Goal: Information Seeking & Learning: Learn about a topic

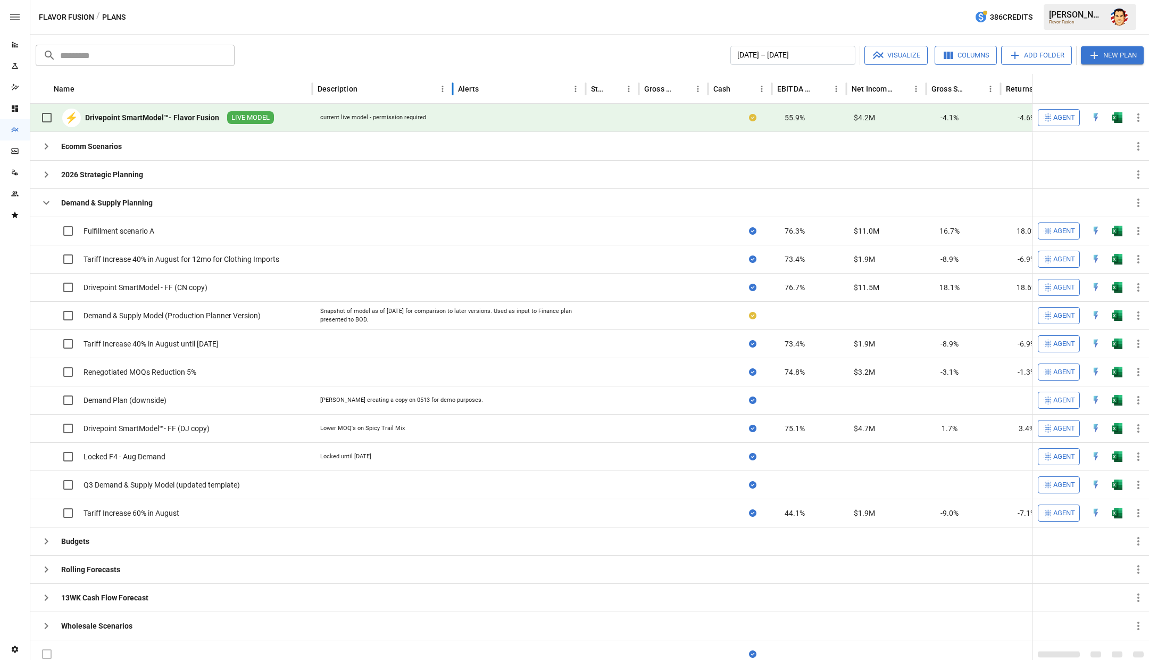
drag, startPoint x: 590, startPoint y: 88, endPoint x: 462, endPoint y: 98, distance: 129.1
click at [455, 98] on div at bounding box center [452, 89] width 5 height 30
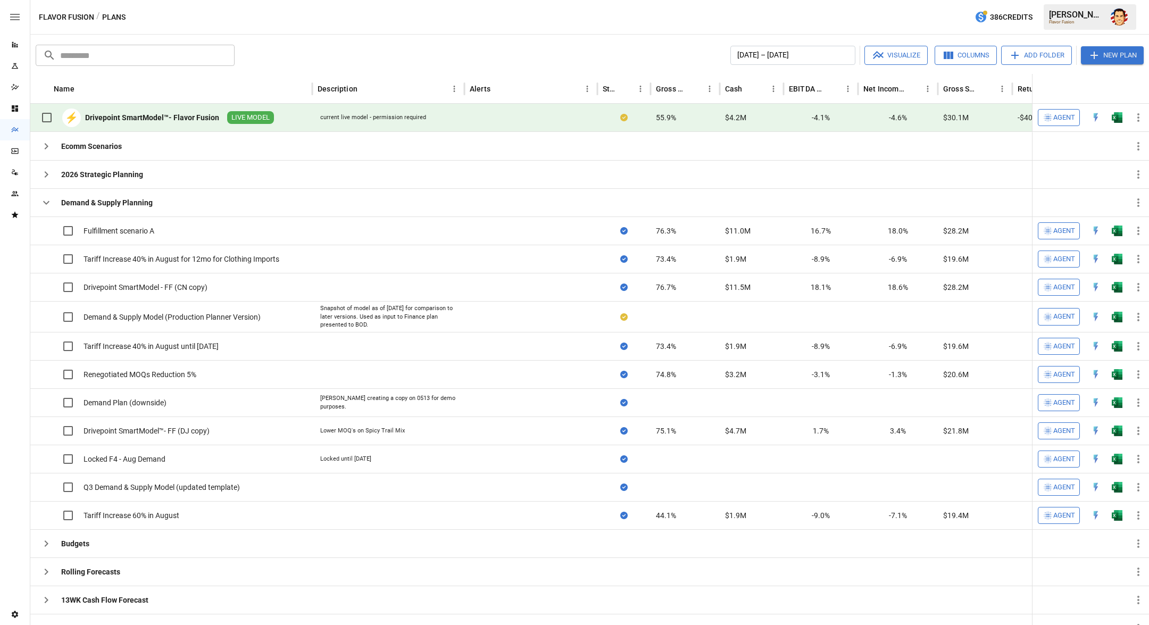
click at [290, 15] on div "Flavor Fusion / Plans 386 Credits [PERSON_NAME] Flavor Fusion" at bounding box center [589, 17] width 1119 height 34
click at [15, 39] on div "Reports" at bounding box center [15, 44] width 30 height 21
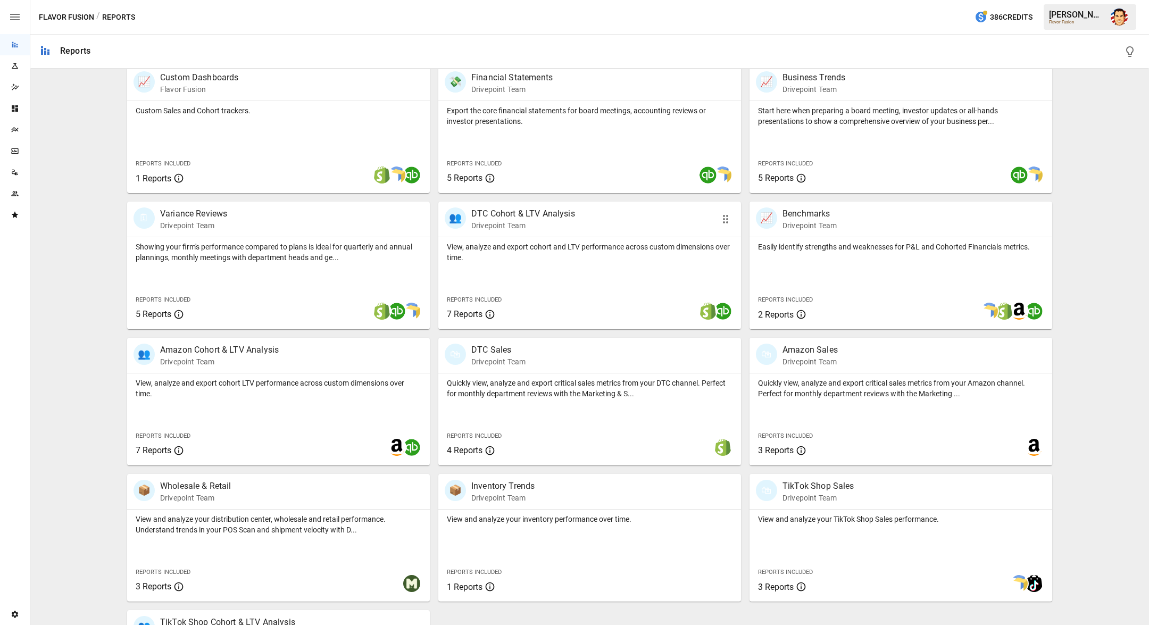
scroll to position [222, 0]
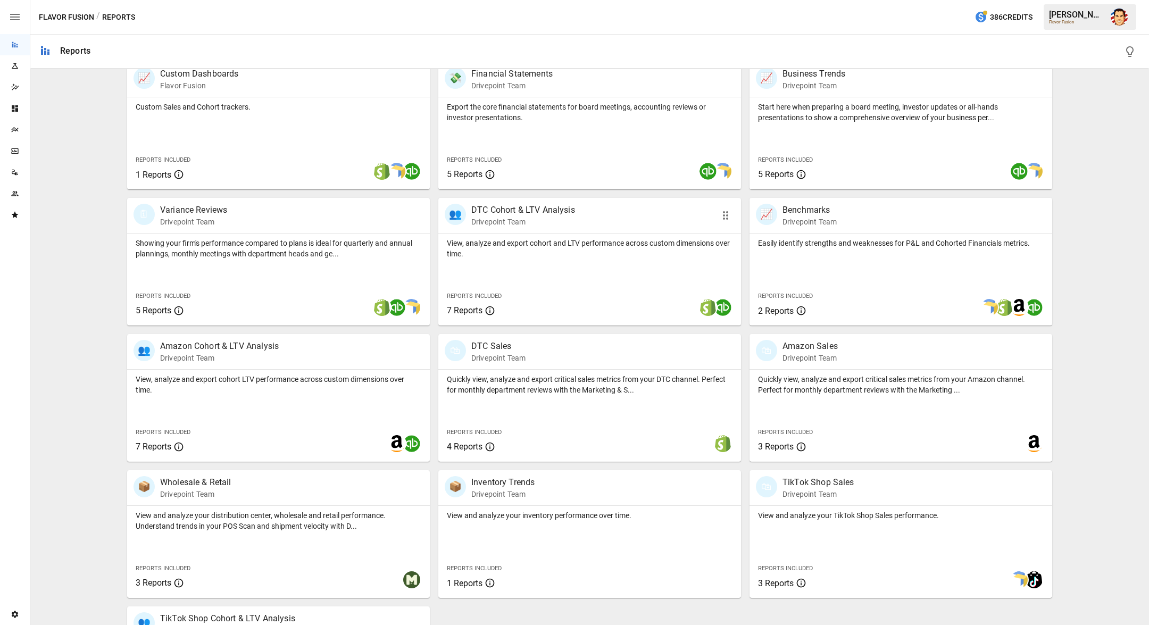
click at [529, 226] on div "👥 DTC Cohort & LTV Analysis Drivepoint Team" at bounding box center [589, 215] width 303 height 35
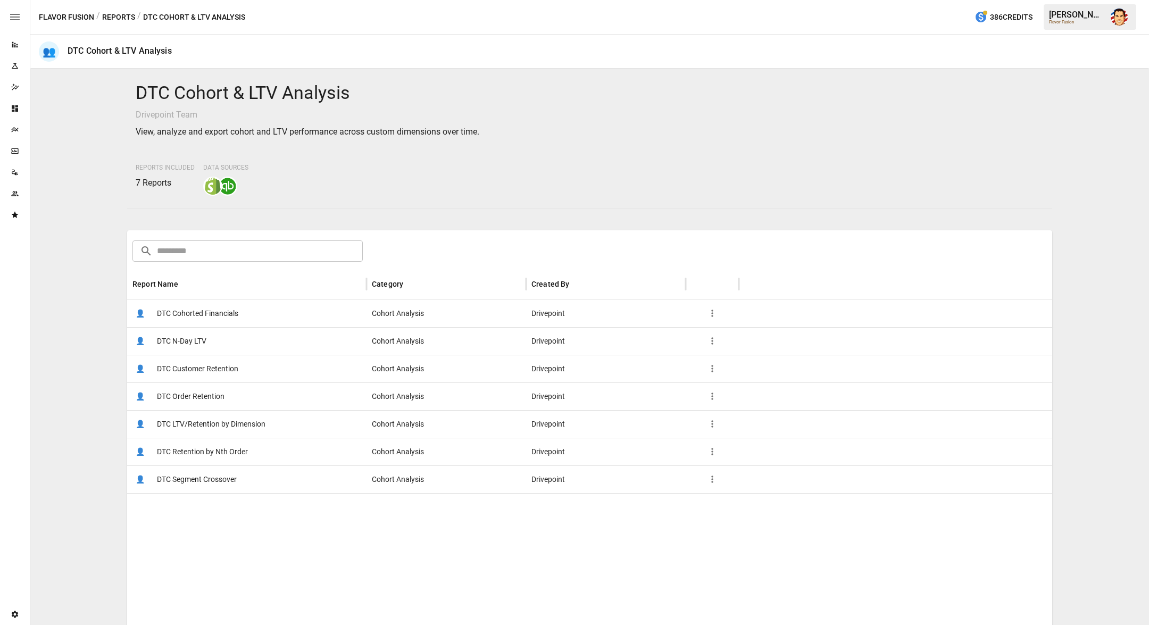
click at [211, 313] on span "DTC Cohorted Financials" at bounding box center [197, 313] width 81 height 27
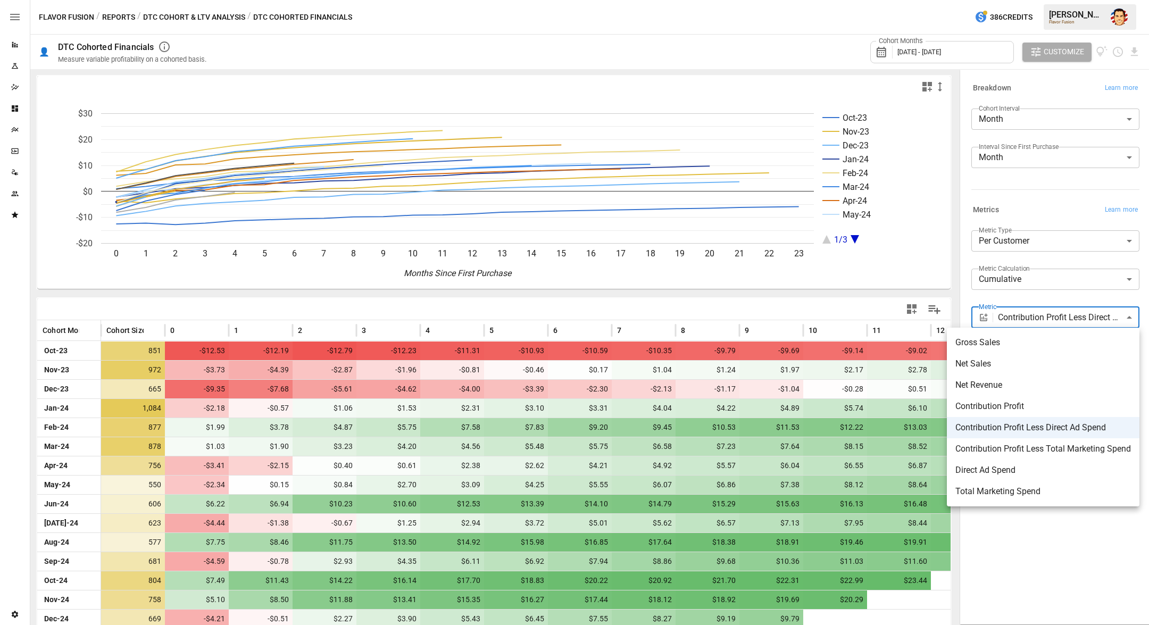
click at [1051, 0] on body "Reports Experiments Dazzler Studio Dashboards Plans SmartModel ™ Data Sources T…" at bounding box center [574, 0] width 1149 height 0
click at [1016, 298] on div at bounding box center [574, 312] width 1149 height 625
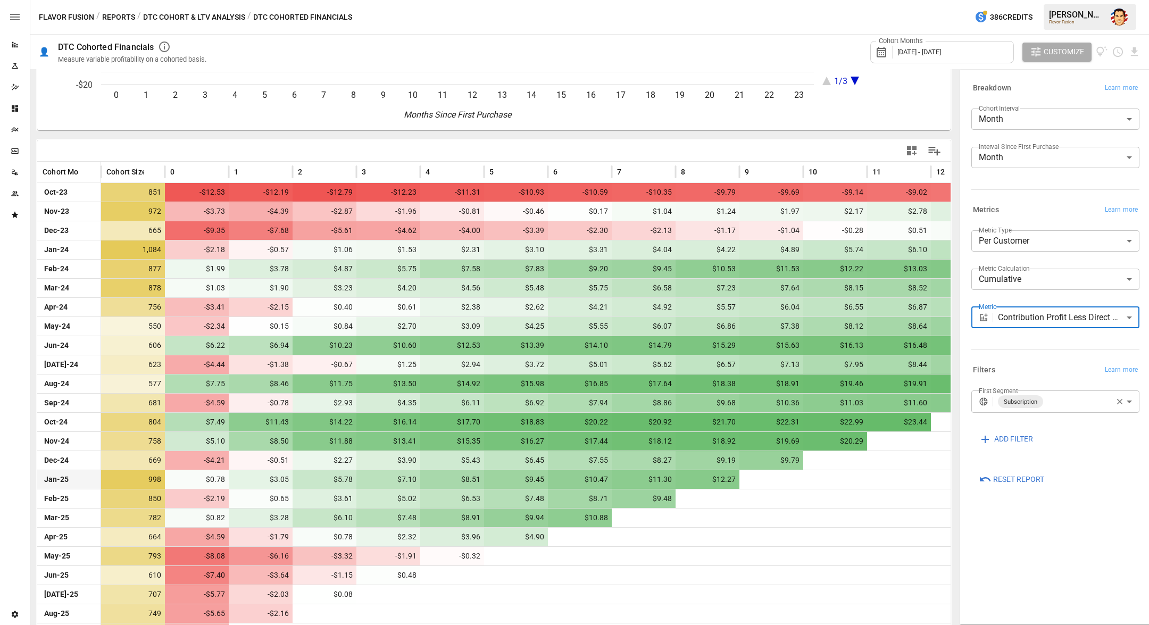
scroll to position [181, 0]
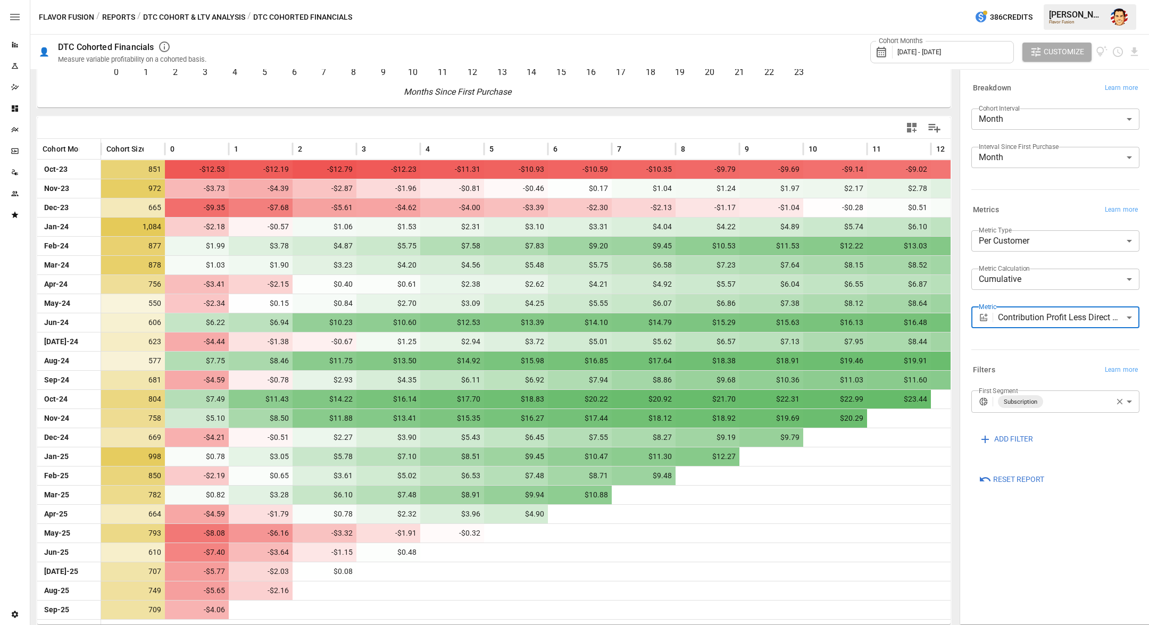
click at [1059, 0] on body "Reports Experiments Dazzler Studio Dashboards Plans SmartModel ™ Data Sources T…" at bounding box center [574, 0] width 1149 height 0
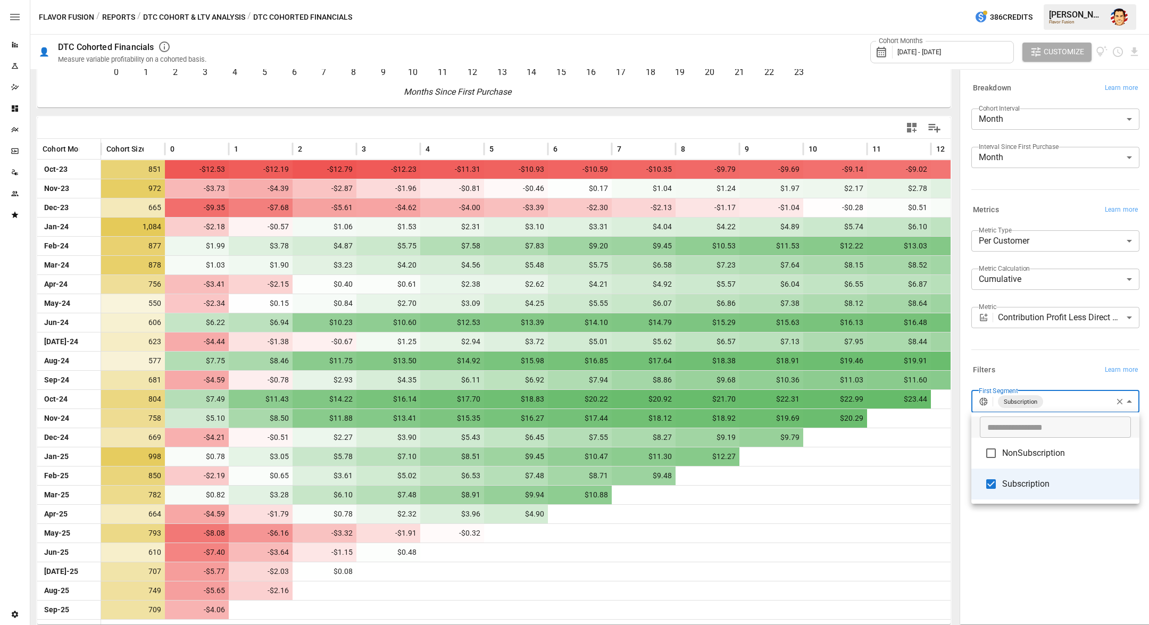
click at [1048, 364] on div at bounding box center [574, 312] width 1149 height 625
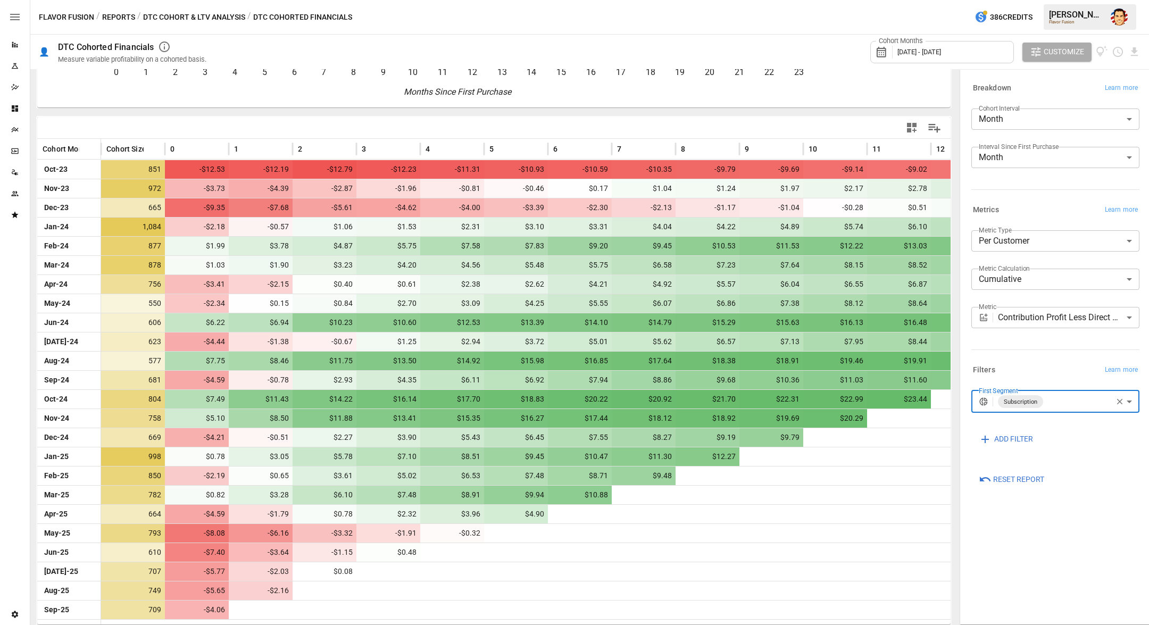
click at [1006, 0] on body "Reports Experiments Dazzler Studio Dashboards Plans SmartModel ™ Data Sources T…" at bounding box center [574, 0] width 1149 height 0
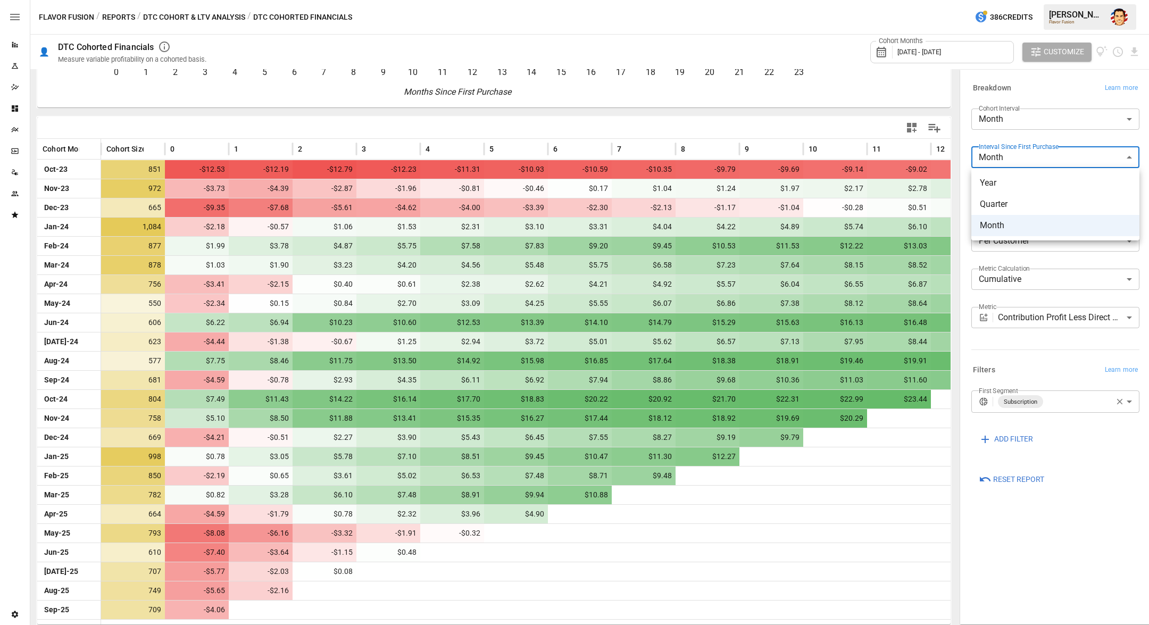
drag, startPoint x: 1024, startPoint y: 129, endPoint x: 1023, endPoint y: 122, distance: 7.5
click at [1024, 129] on div at bounding box center [574, 312] width 1149 height 625
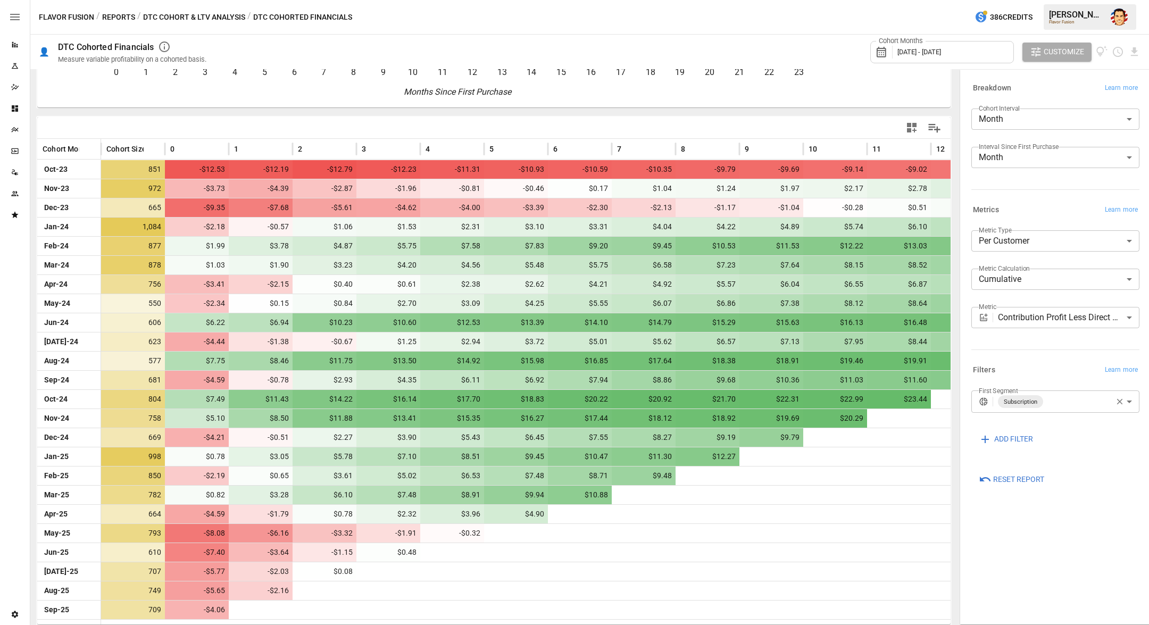
click at [1020, 96] on div "Breakdown Learn more Cohort Interval Month ***** ​ Interval Since First Purchas…" at bounding box center [1053, 138] width 172 height 122
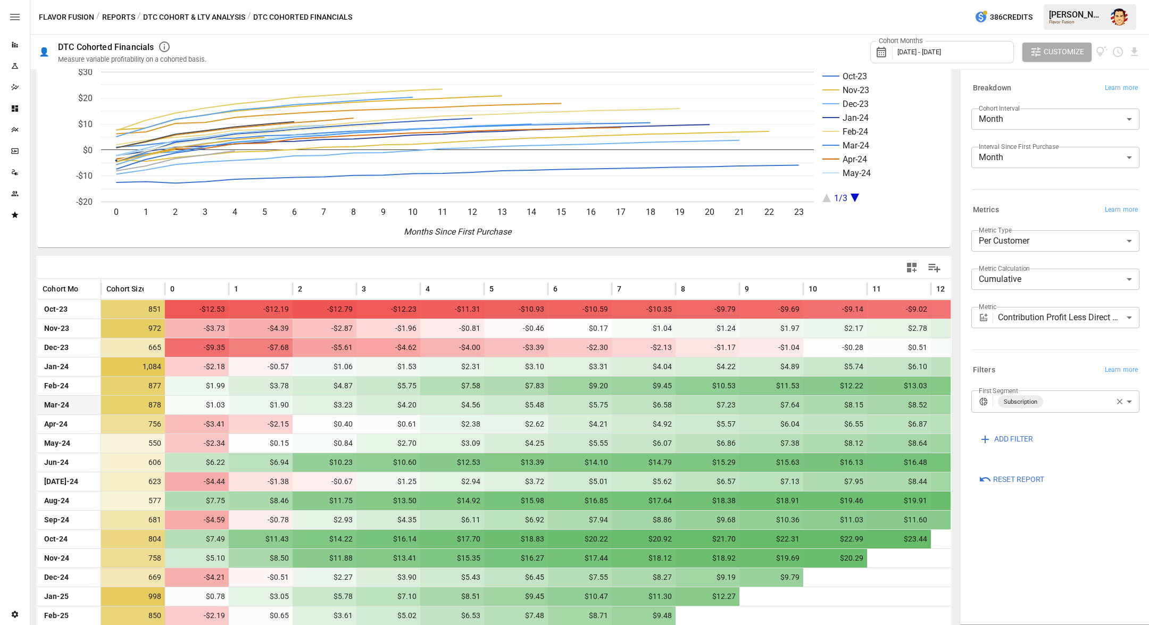
scroll to position [0, 0]
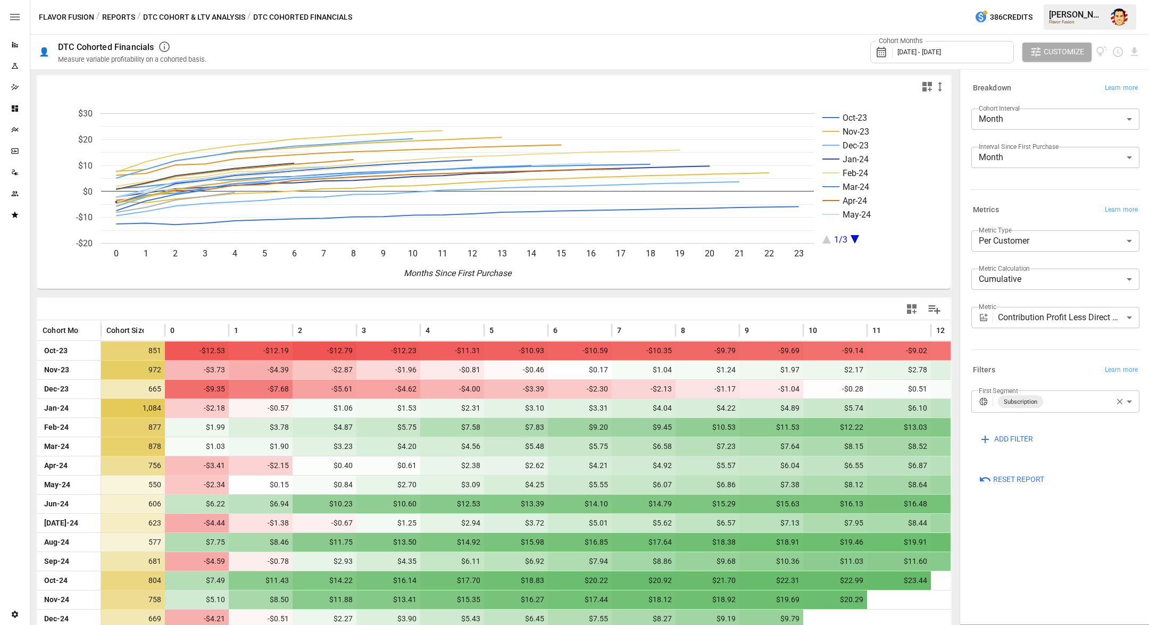
click at [116, 16] on button "Reports" at bounding box center [118, 17] width 33 height 13
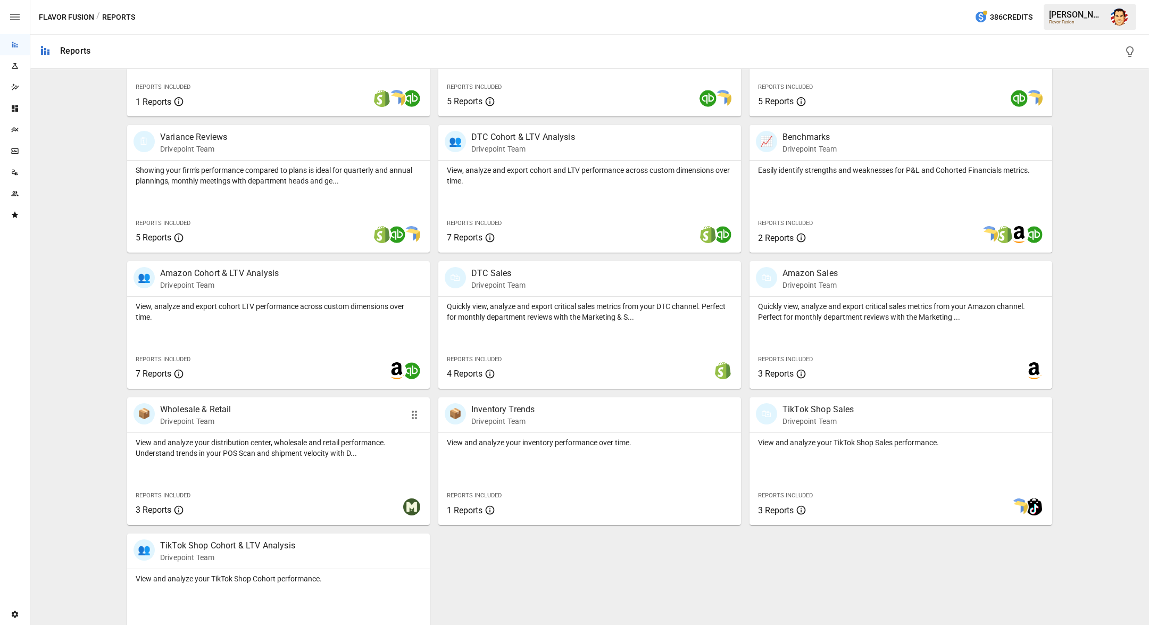
scroll to position [306, 0]
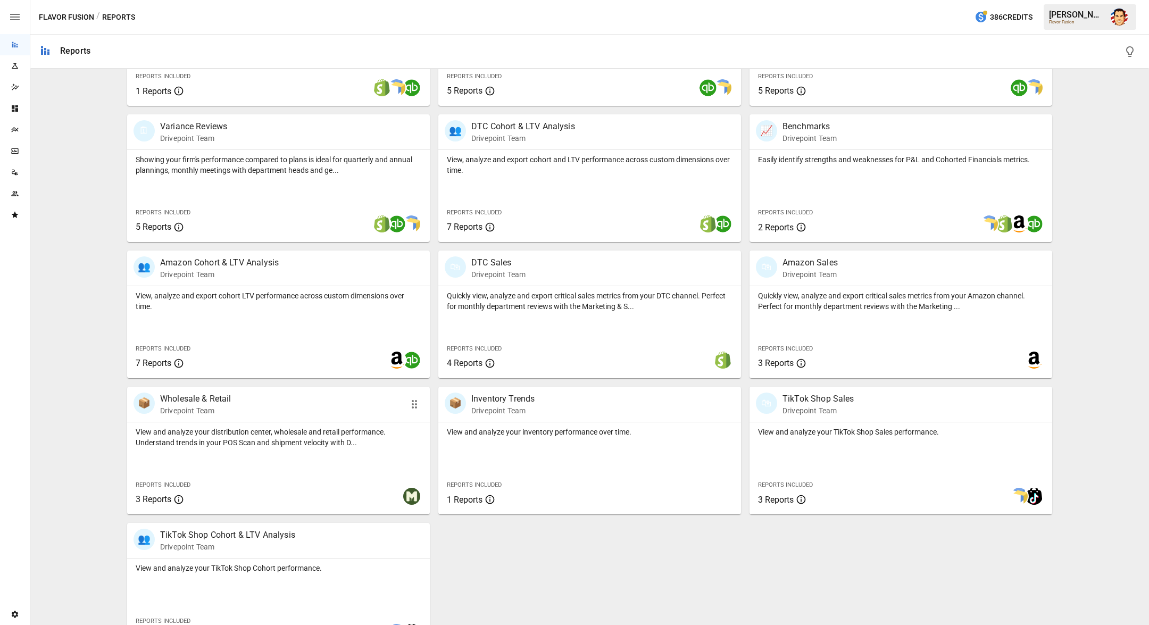
click at [188, 442] on p "View and analyze your distribution center, wholesale and retail performance. Un…" at bounding box center [279, 437] width 286 height 21
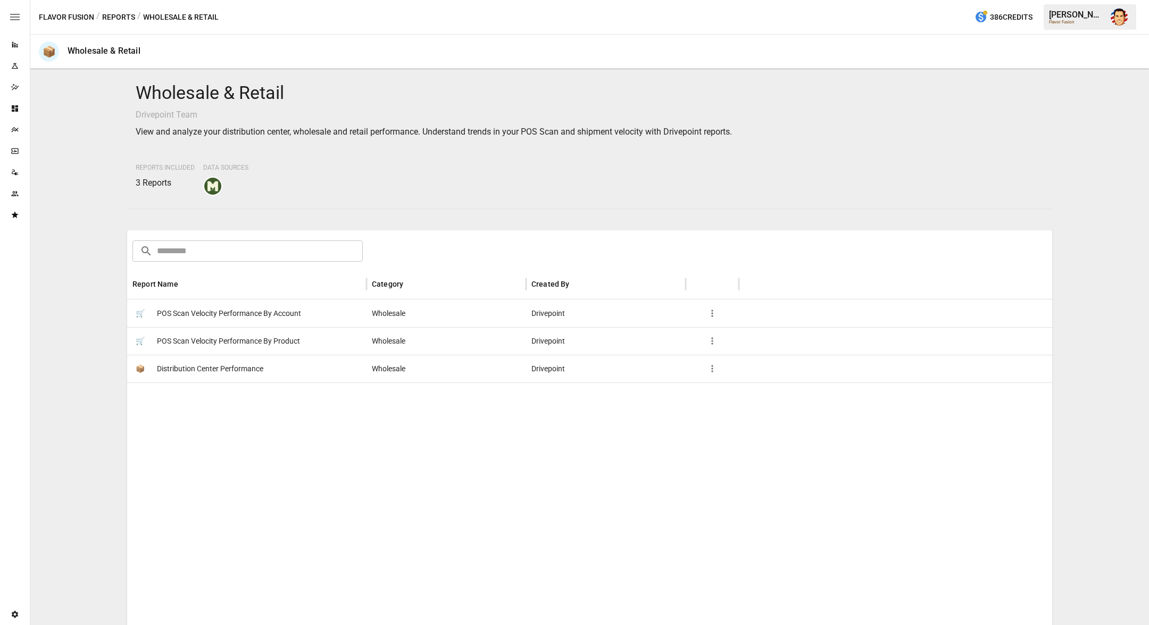
click at [255, 310] on span "POS Scan Velocity Performance By Account" at bounding box center [229, 313] width 144 height 27
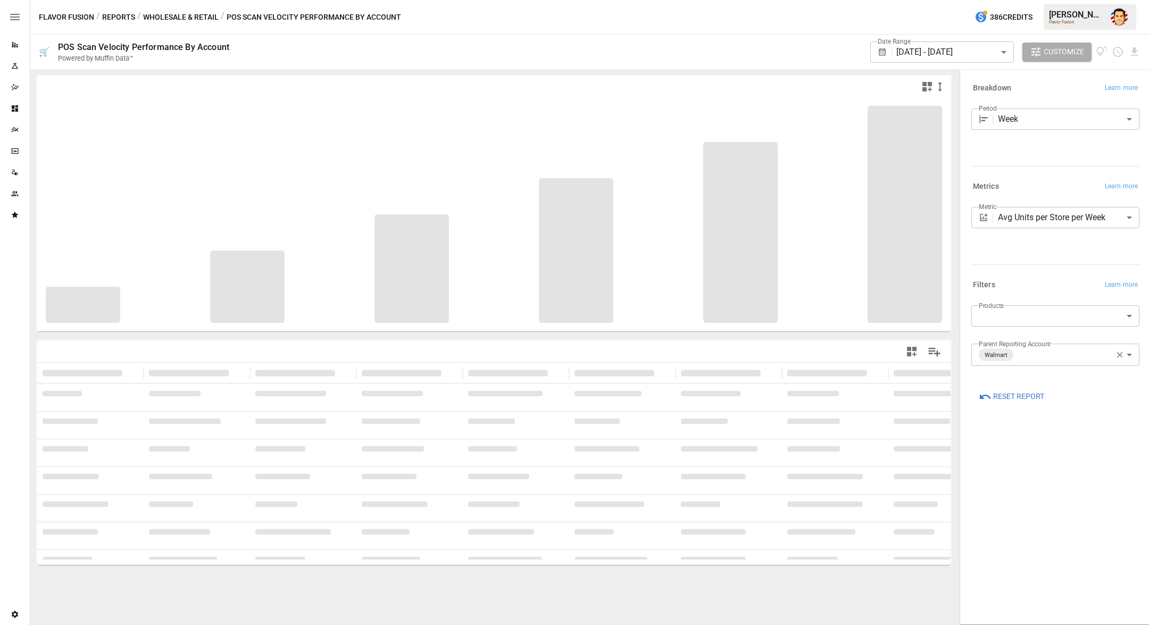
click at [1013, 0] on body "**********" at bounding box center [574, 0] width 1149 height 0
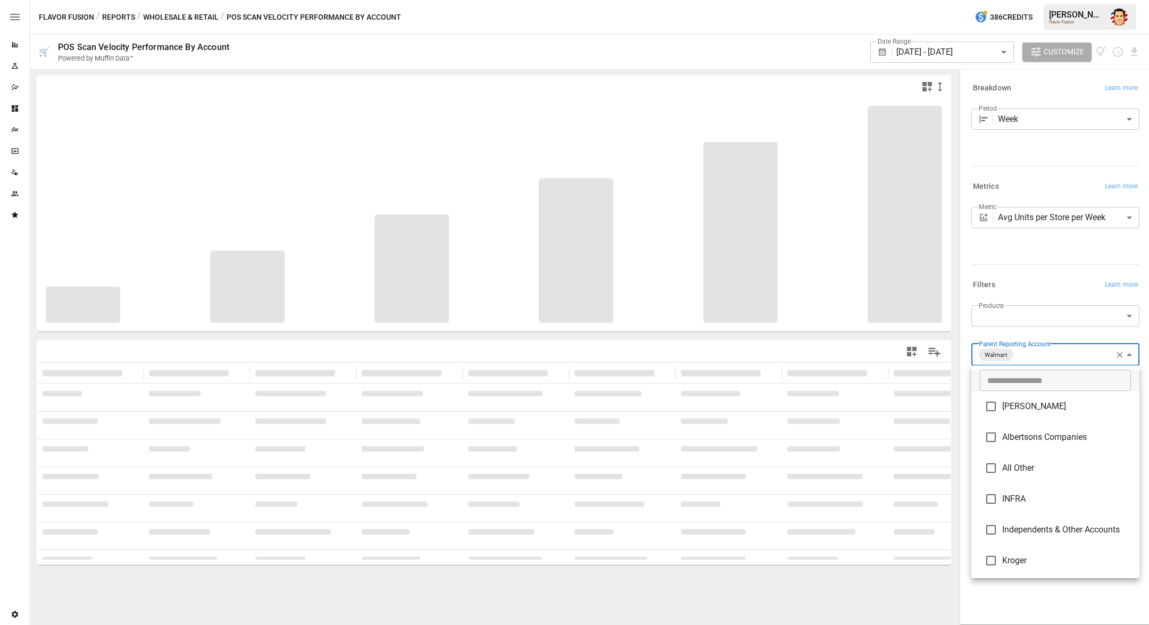
scroll to position [94, 0]
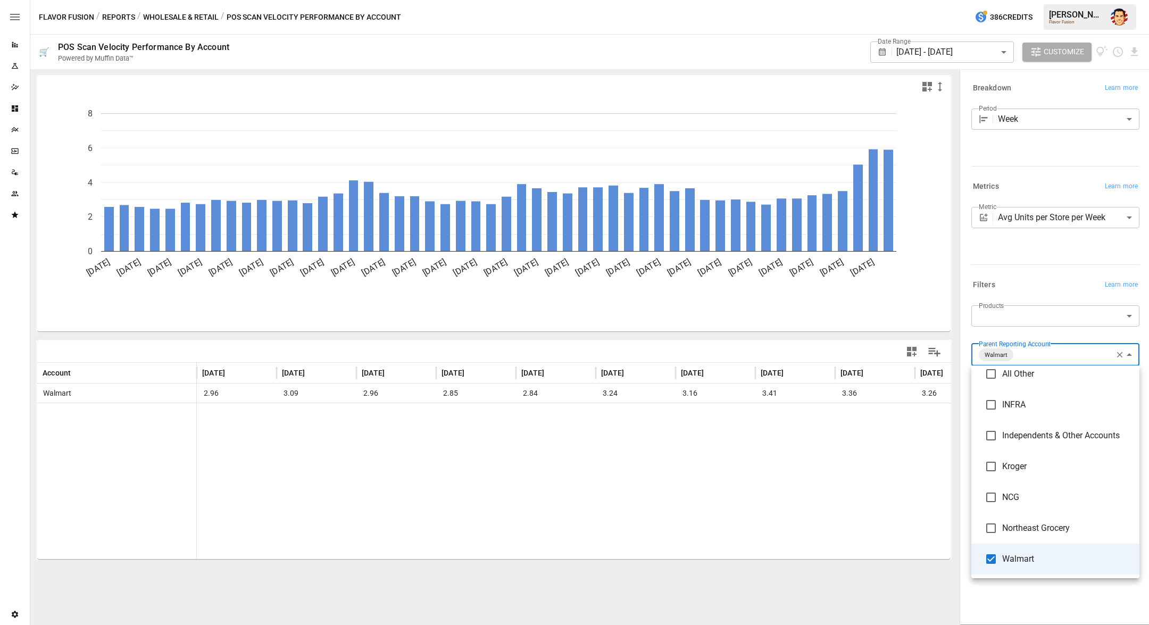
click at [1013, 362] on div at bounding box center [574, 312] width 1149 height 625
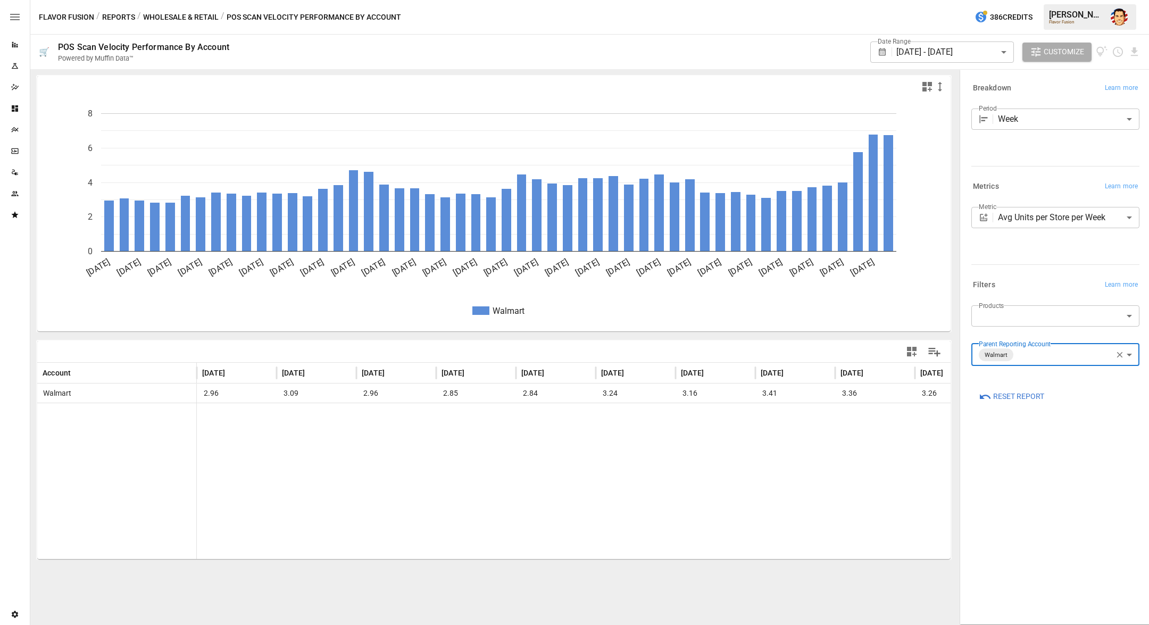
click at [1016, 0] on body "Reports Experiments Dazzler Studio Dashboards Plans SmartModel ™ Data Sources T…" at bounding box center [574, 0] width 1149 height 0
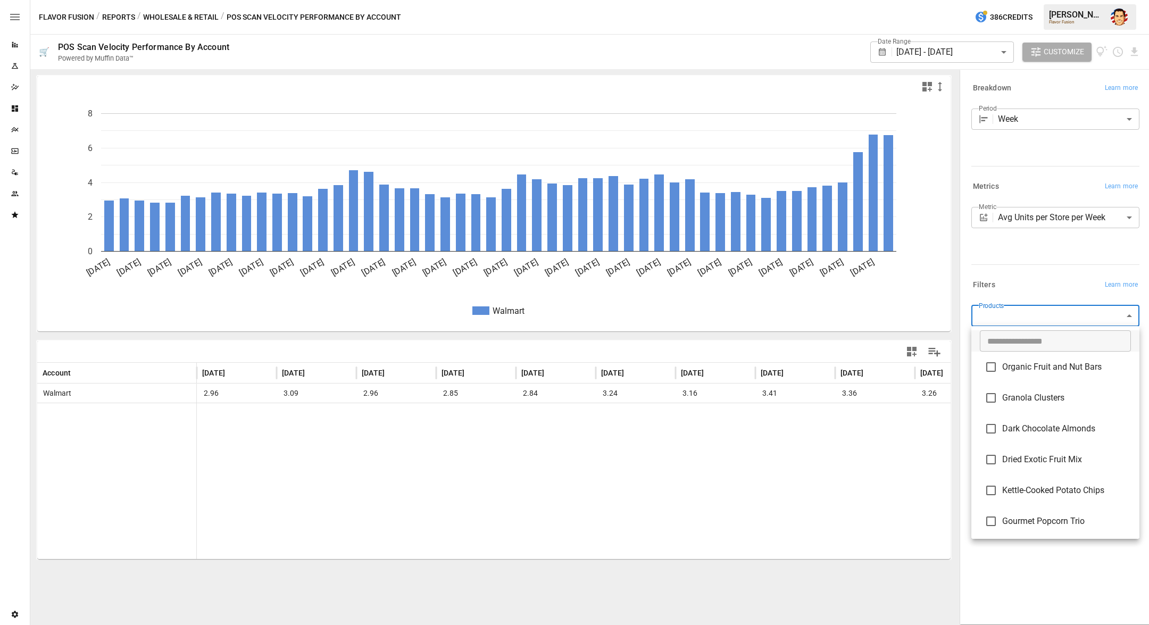
click at [1016, 319] on div at bounding box center [574, 312] width 1149 height 625
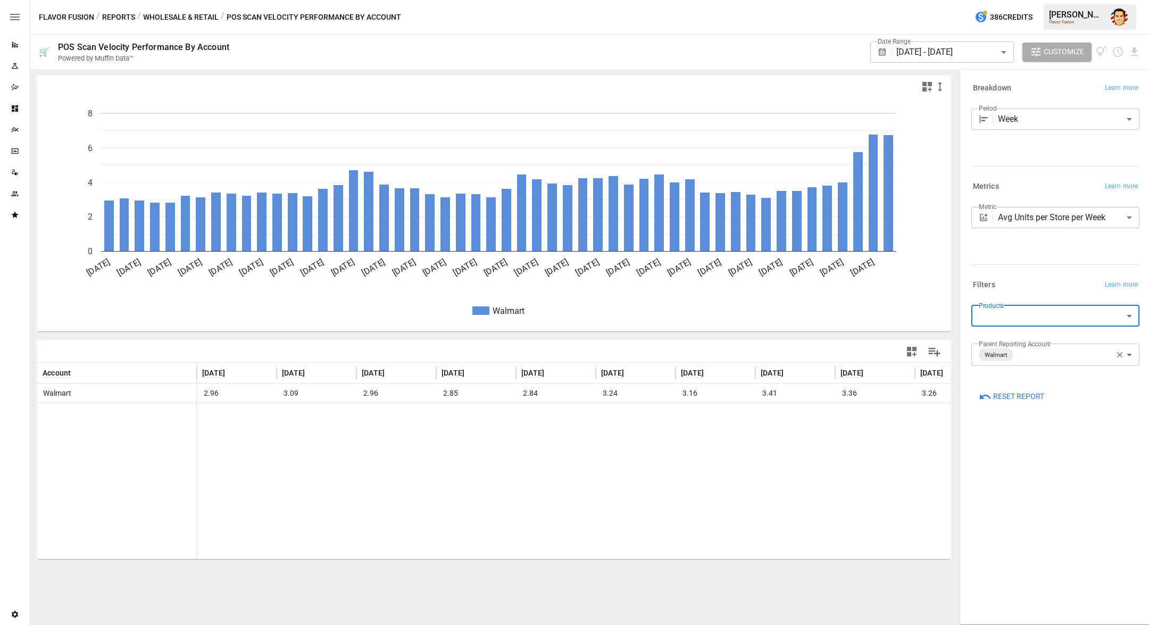
click at [1011, 266] on div "**********" at bounding box center [1053, 224] width 172 height 98
click at [444, 37] on div "Date Range [DATE] - [DATE] ****** ​ Customize" at bounding box center [689, 52] width 903 height 35
click at [18, 132] on icon "Plans" at bounding box center [15, 130] width 9 height 9
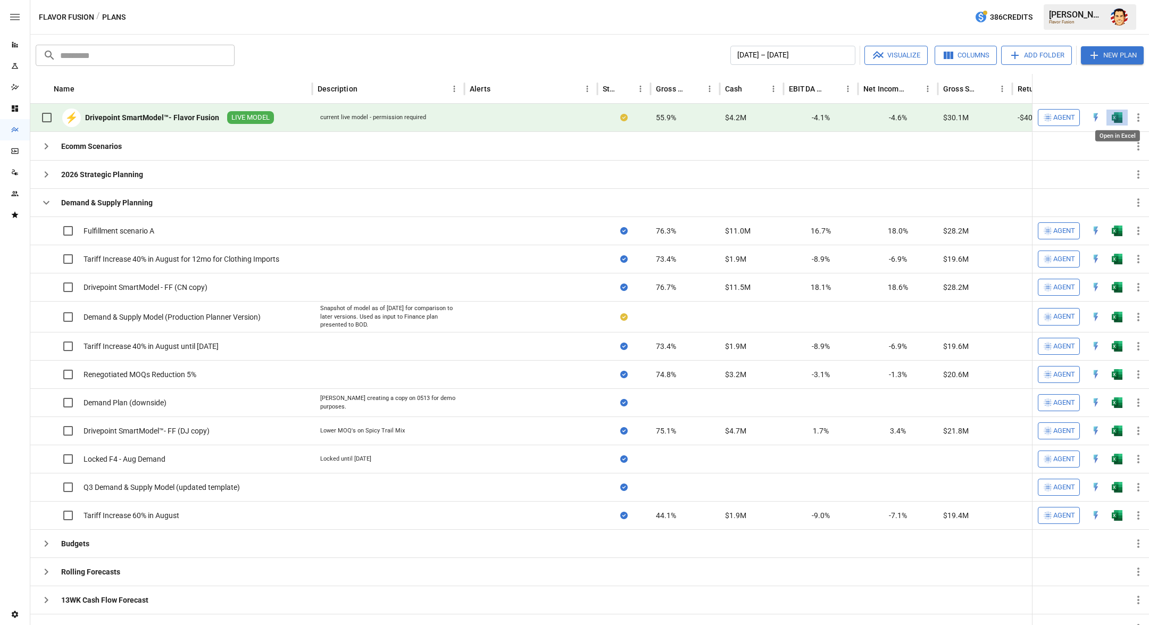
click at [1119, 119] on img "Open in Excel" at bounding box center [1117, 117] width 11 height 11
click at [45, 198] on icon "button" at bounding box center [46, 202] width 13 height 13
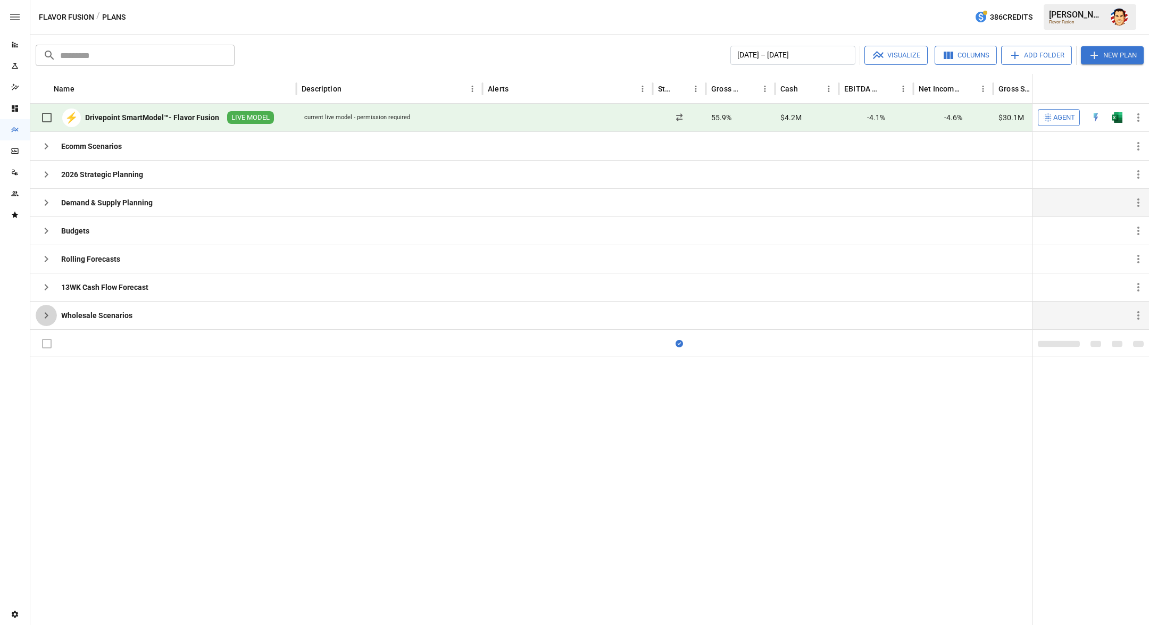
click at [43, 310] on icon "button" at bounding box center [46, 315] width 13 height 13
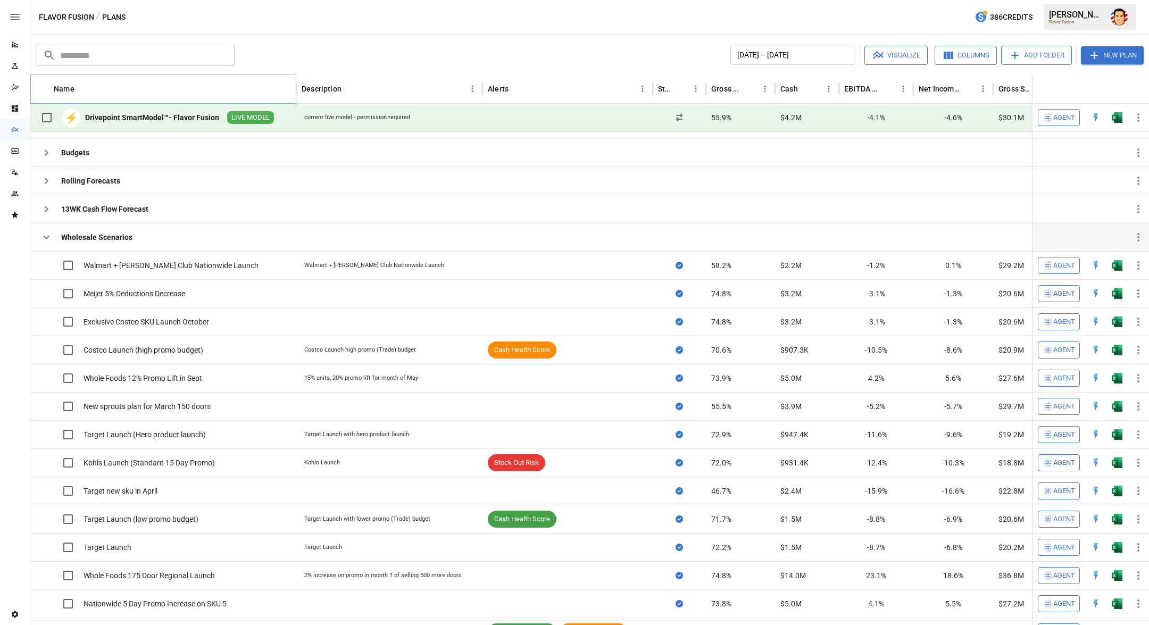
click at [82, 87] on icon "Sort" at bounding box center [83, 89] width 6 height 6
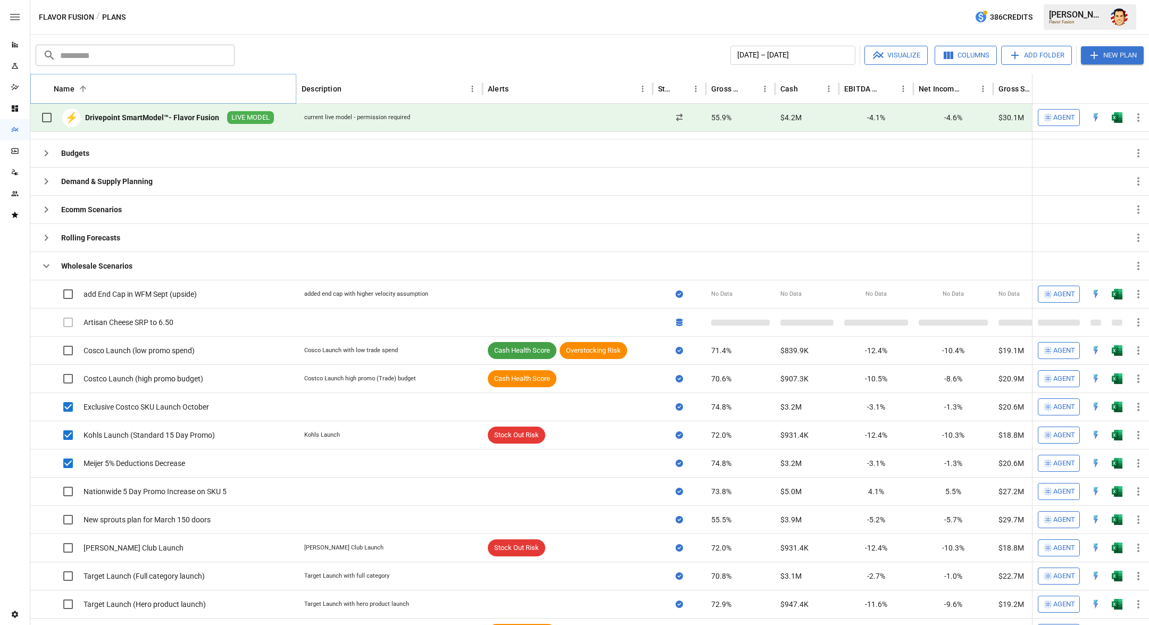
click at [876, 60] on icon "button" at bounding box center [878, 55] width 13 height 13
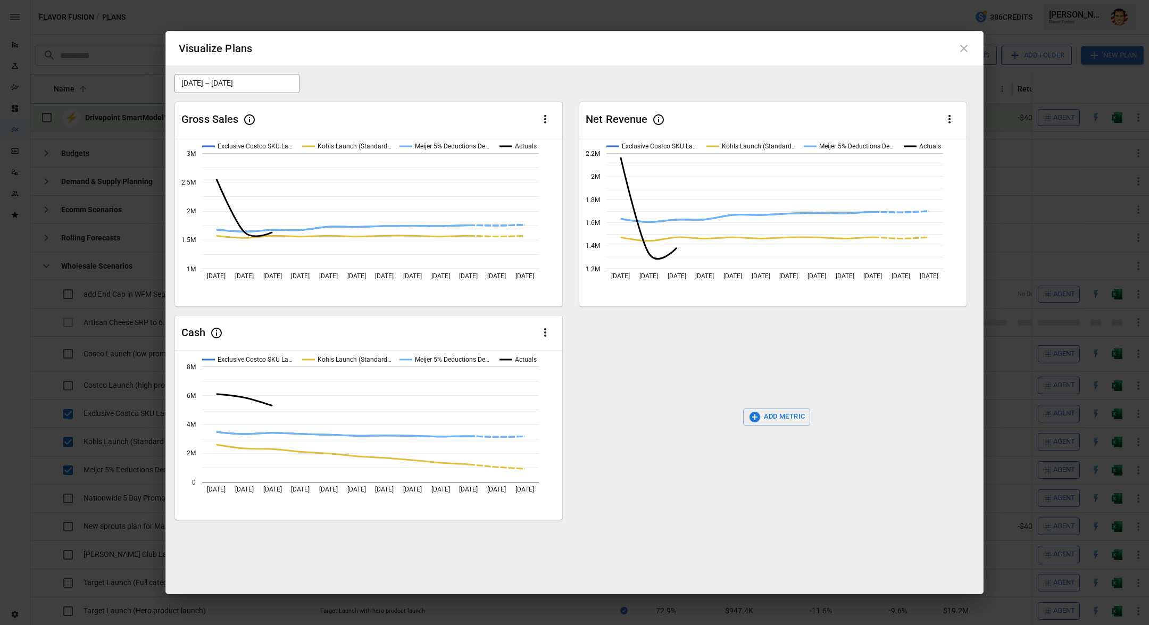
click at [963, 48] on icon at bounding box center [963, 48] width 7 height 7
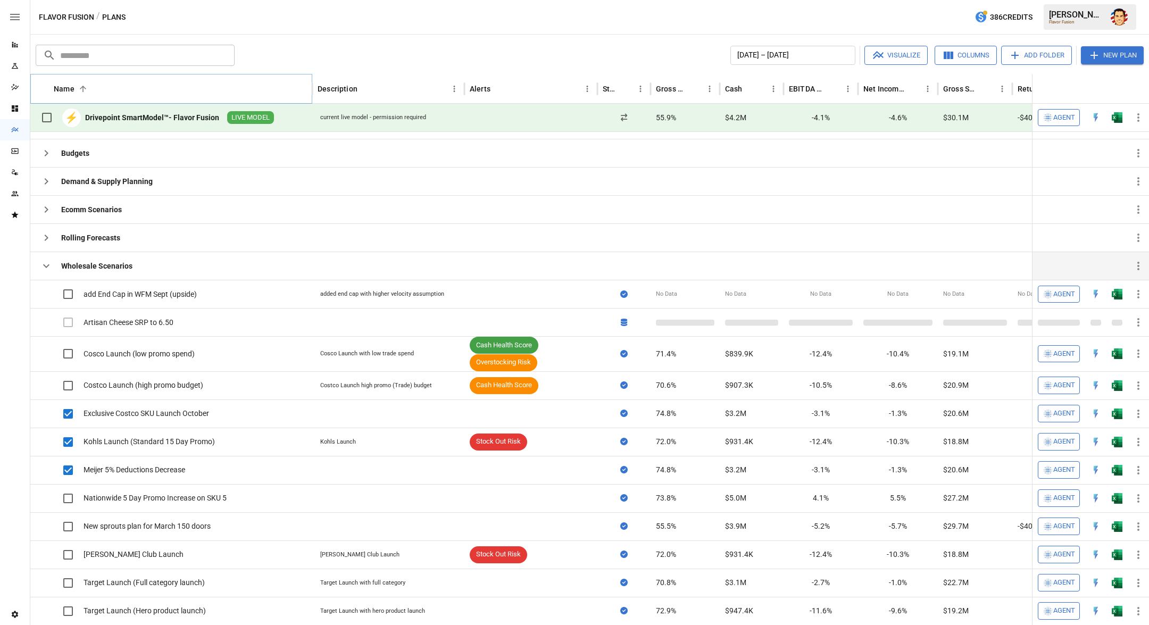
scroll to position [29, 0]
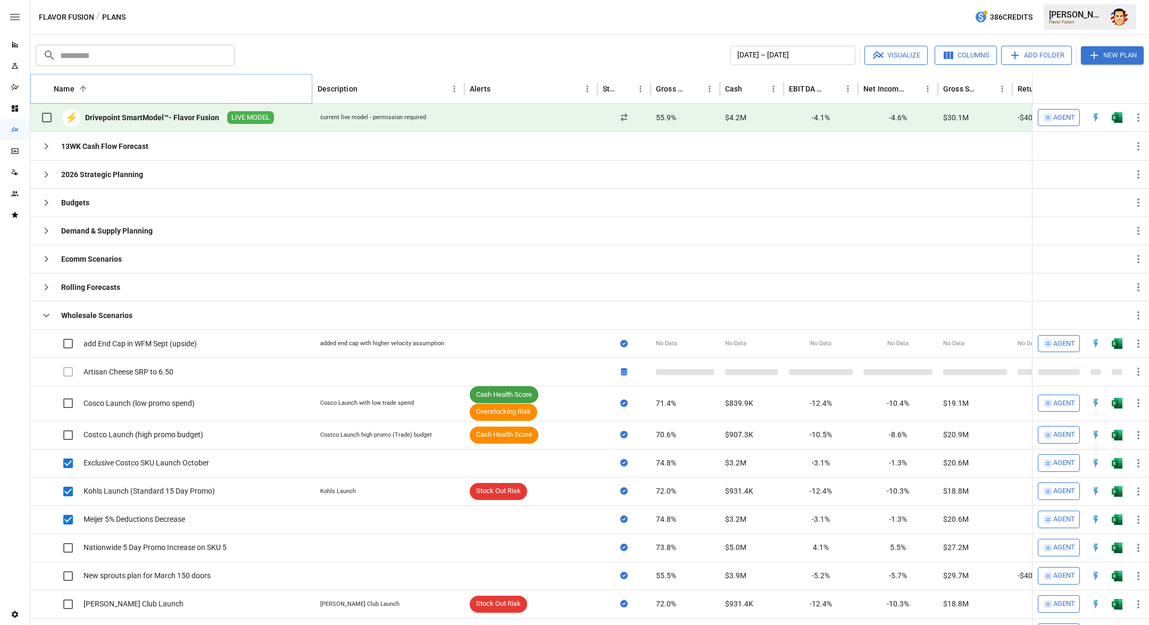
click at [1053, 116] on span "Agent" at bounding box center [1064, 118] width 22 height 12
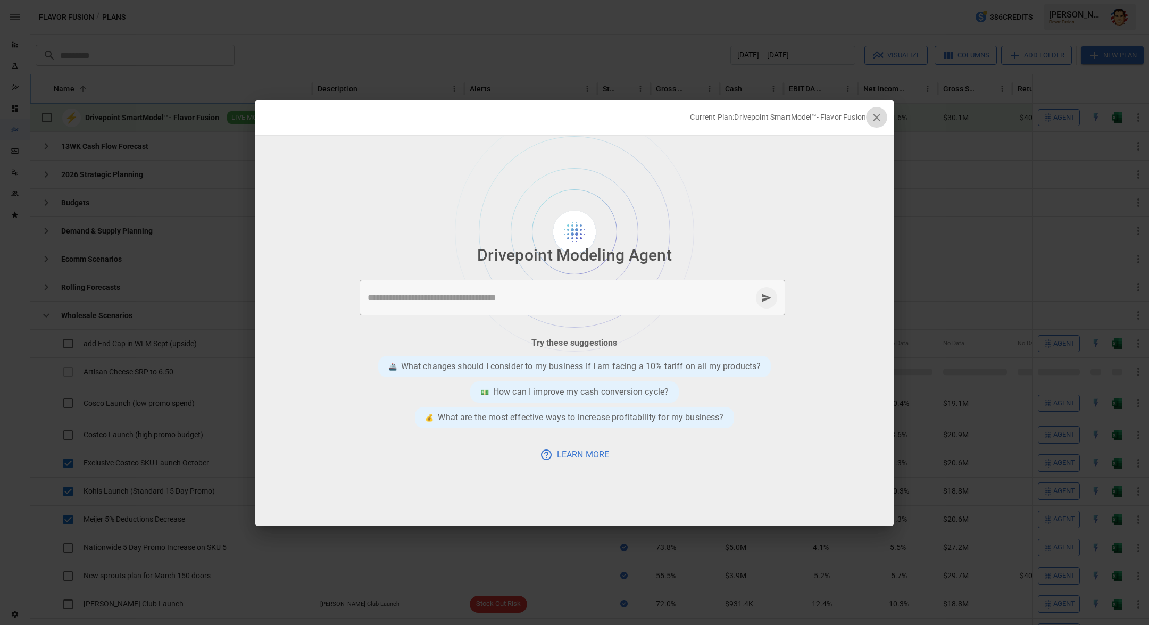
drag, startPoint x: 879, startPoint y: 118, endPoint x: 855, endPoint y: 235, distance: 118.9
click at [857, 234] on div "Current Plan: Drivepoint SmartModel™- Flavor Fusion Drivepoint Modeling Agent *…" at bounding box center [574, 313] width 638 height 426
click at [421, 293] on textarea at bounding box center [560, 298] width 384 height 12
type textarea "**********"
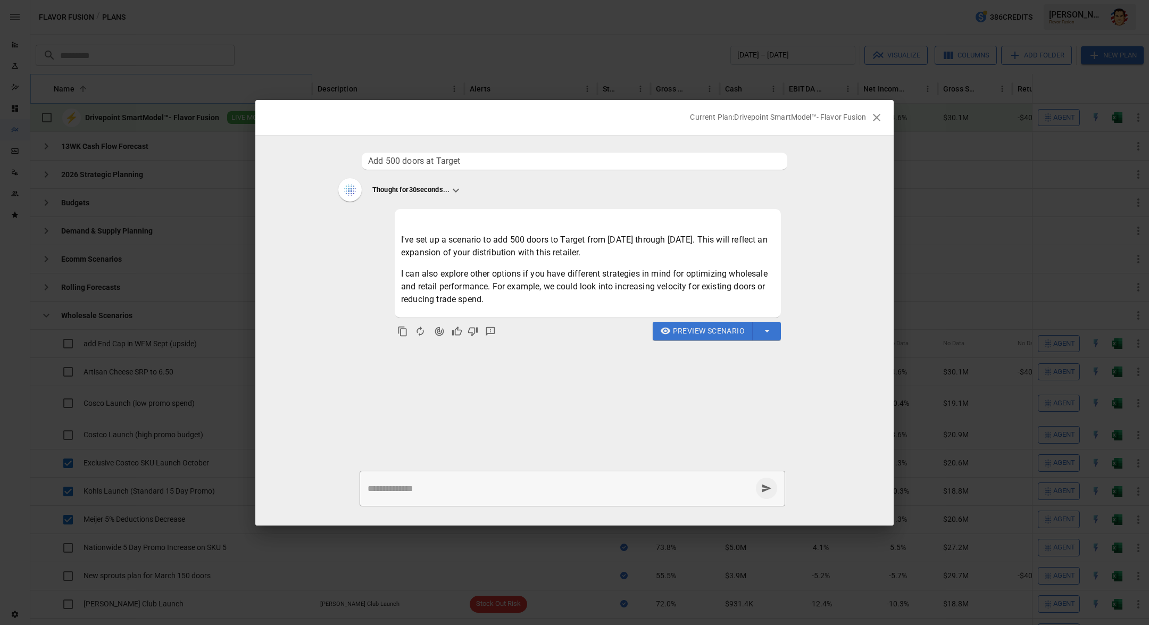
click at [384, 80] on div "Current Plan: Drivepoint SmartModel™- Flavor Fusion Add 500 doors at Target Tho…" at bounding box center [574, 312] width 1149 height 625
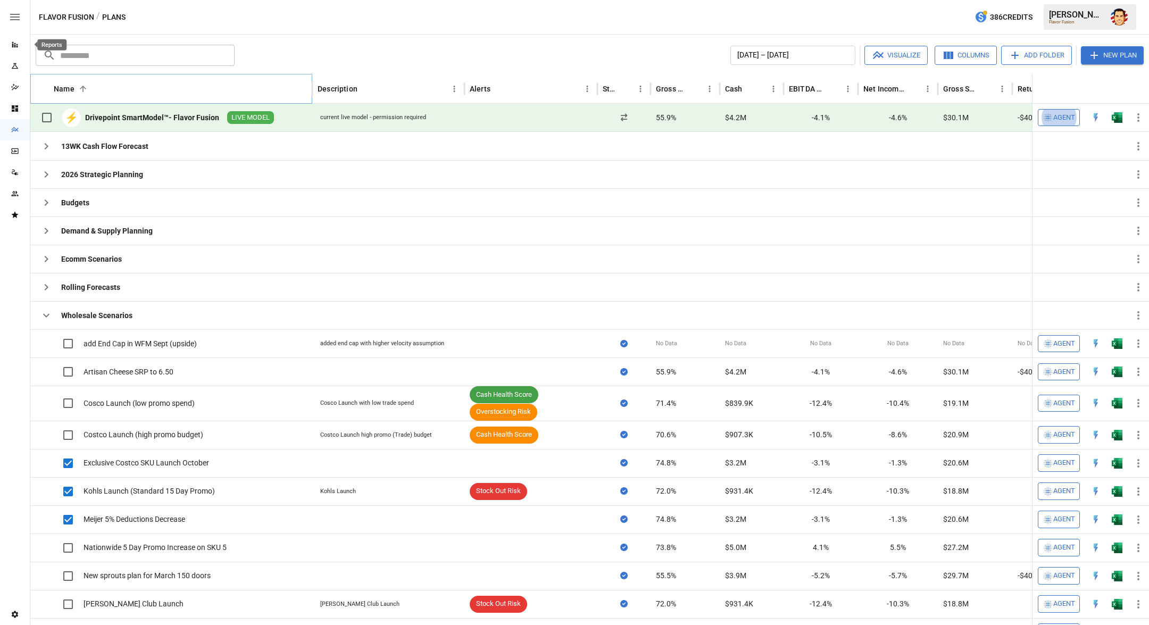
click at [16, 47] on icon "Reports" at bounding box center [15, 44] width 9 height 9
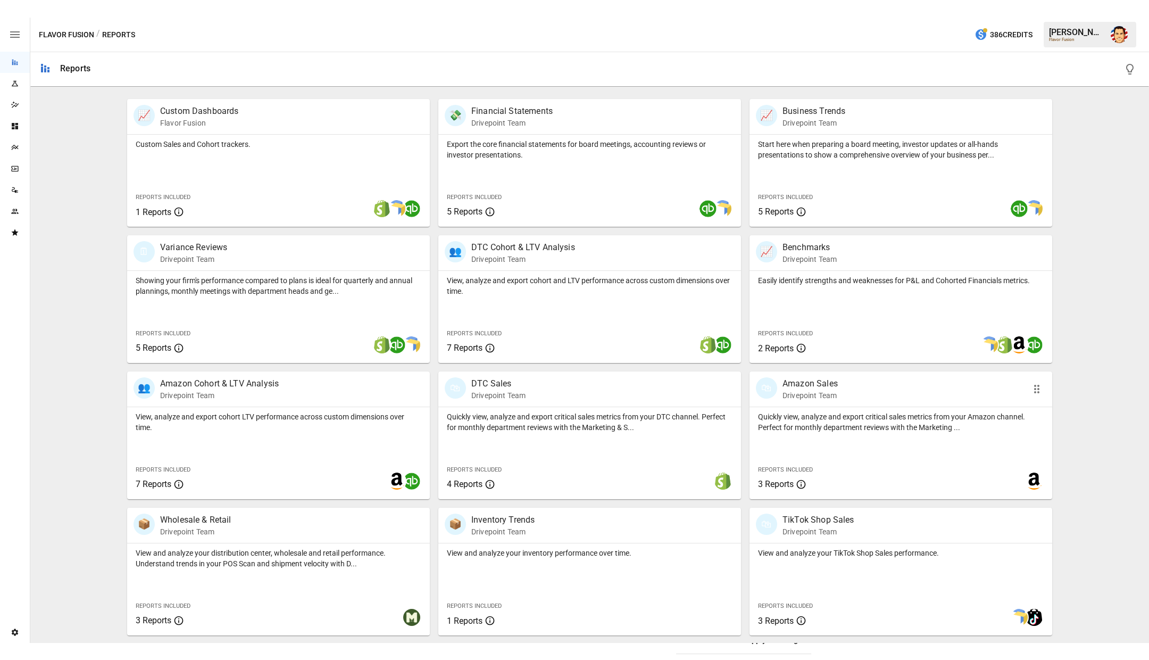
scroll to position [203, 0]
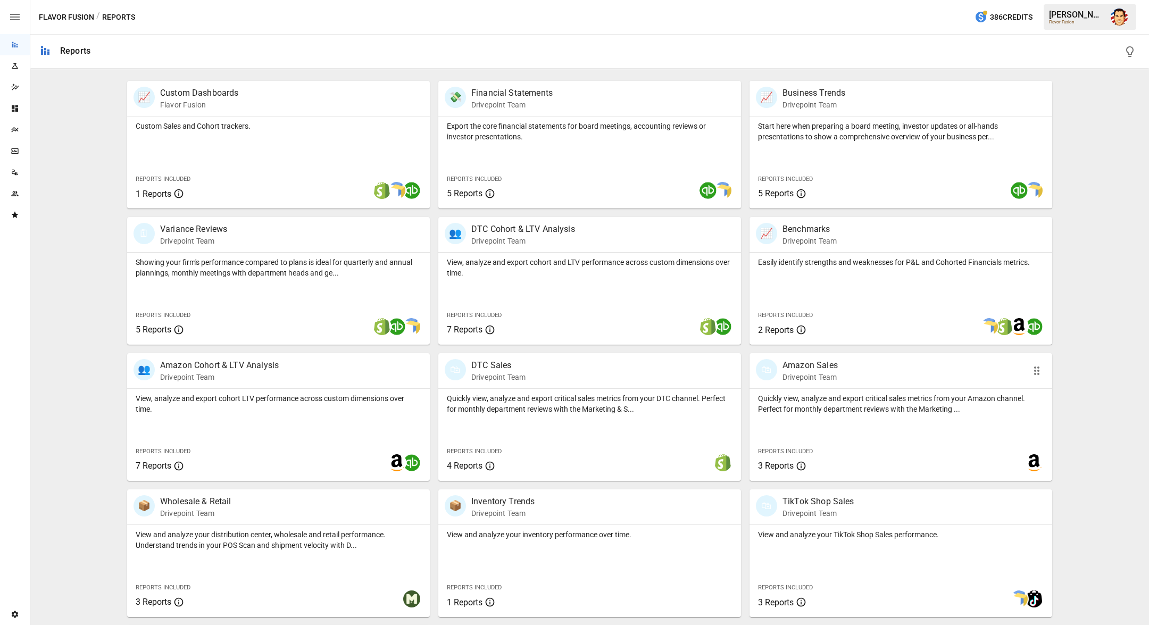
click at [809, 375] on p "Drivepoint Team" at bounding box center [810, 377] width 55 height 11
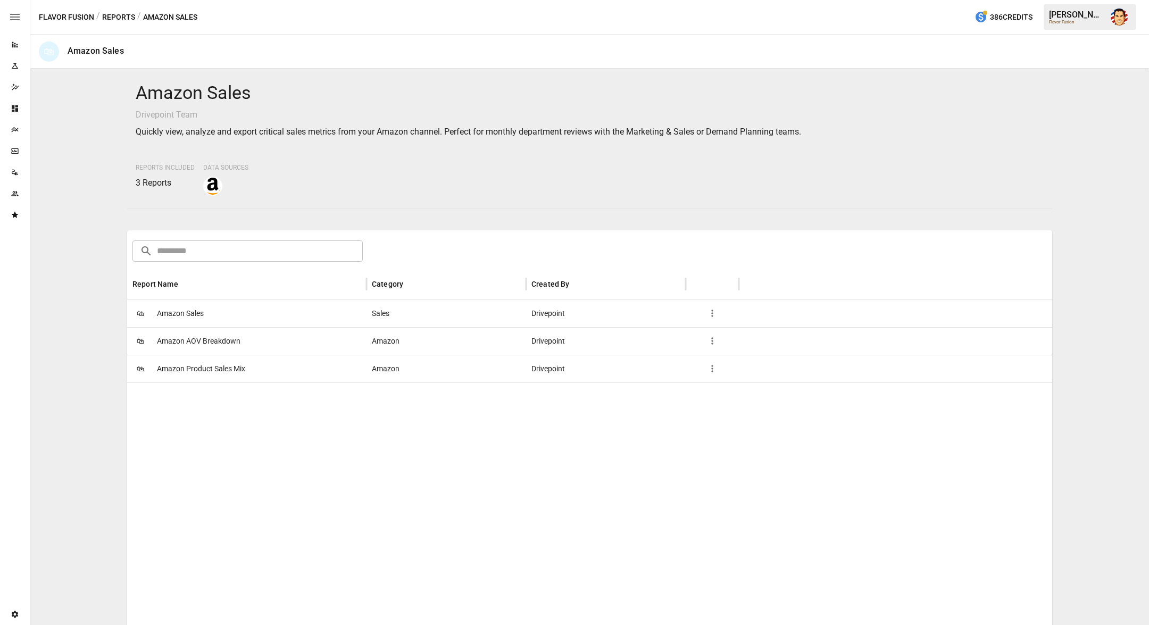
click at [203, 342] on span "Amazon AOV Breakdown" at bounding box center [199, 341] width 84 height 27
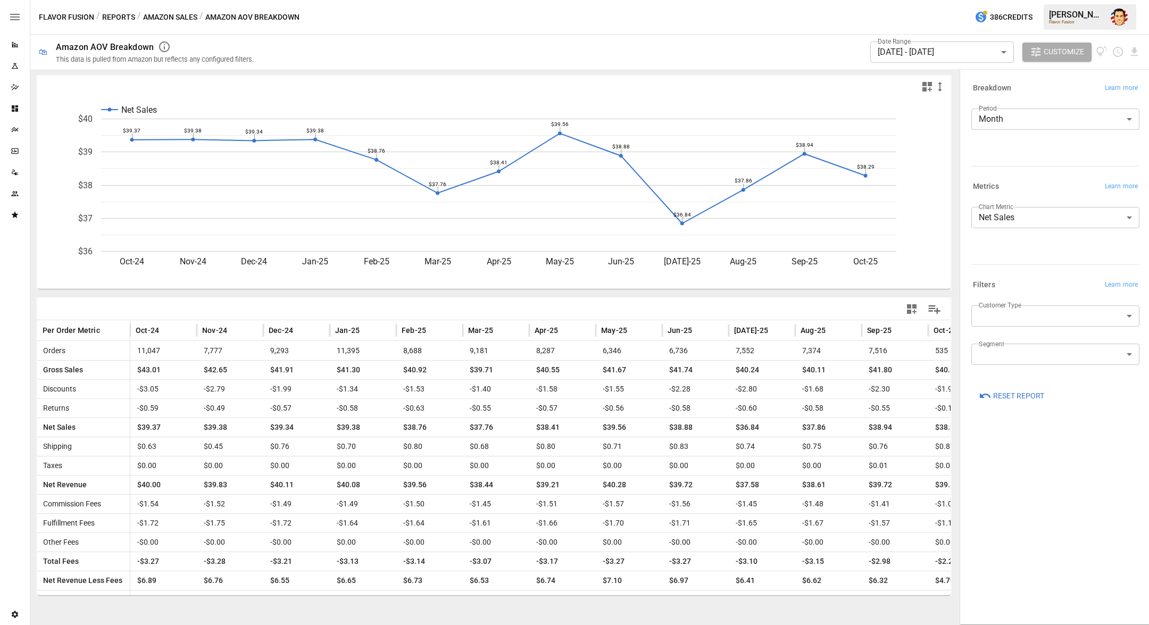
click at [332, 23] on div "Flavor Fusion / Reports / Amazon Sales / Amazon AOV Breakdown 386 Credits [PERS…" at bounding box center [589, 17] width 1119 height 34
click at [337, 15] on div "Flavor Fusion / Reports / Amazon Sales / Amazon AOV Breakdown 386 Credits [PERS…" at bounding box center [589, 17] width 1119 height 34
click at [332, 18] on div "Flavor Fusion / Reports / Amazon Sales / Amazon AOV Breakdown 386 Credits [PERS…" at bounding box center [589, 17] width 1119 height 34
